Goal: Information Seeking & Learning: Learn about a topic

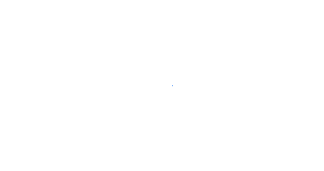
click at [199, 95] on div at bounding box center [162, 85] width 324 height 171
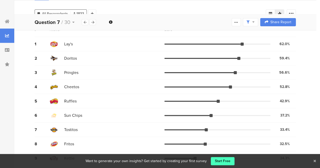
scroll to position [45, 0]
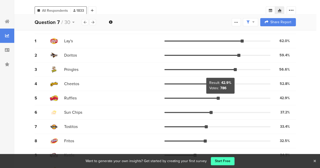
drag, startPoint x: 220, startPoint y: 97, endPoint x: 245, endPoint y: 97, distance: 24.4
click at [245, 97] on div at bounding box center [217, 97] width 106 height 1
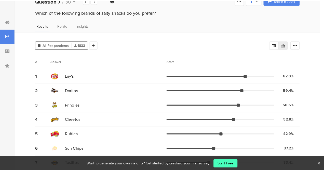
scroll to position [0, 0]
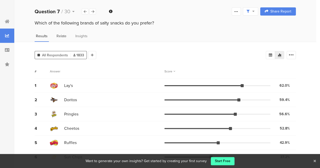
click at [59, 36] on span "Relate" at bounding box center [61, 35] width 10 height 5
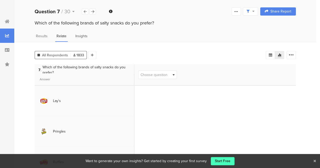
click at [82, 36] on span "Insights" at bounding box center [81, 35] width 12 height 5
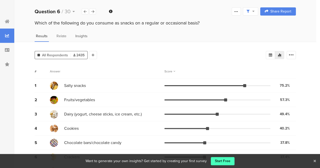
click at [80, 38] on span "Insights" at bounding box center [81, 35] width 12 height 5
